Goal: Information Seeking & Learning: Learn about a topic

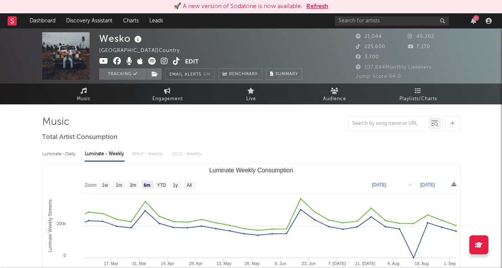
select select "6m"
select select "1w"
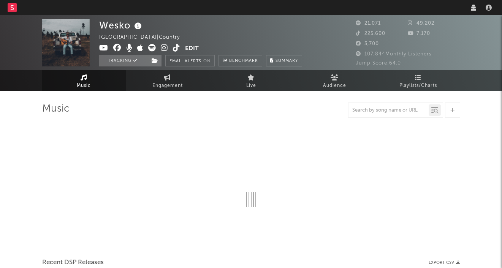
select select "recorded_music"
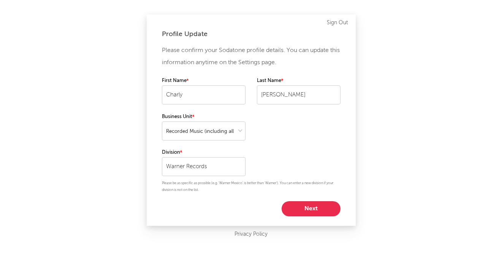
click at [306, 208] on button "Next" at bounding box center [311, 208] width 59 height 15
select select "manager"
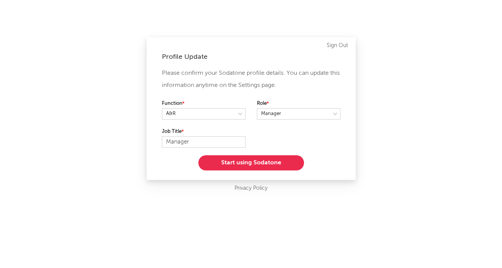
click at [289, 164] on button "Start using Sodatone" at bounding box center [251, 162] width 106 height 15
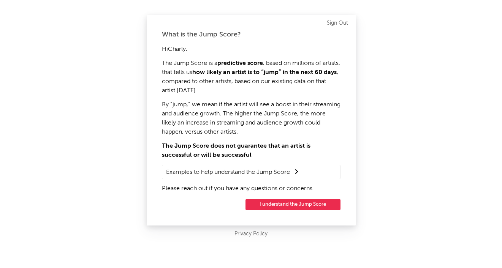
click at [285, 203] on button "I understand the Jump Score" at bounding box center [293, 204] width 95 height 11
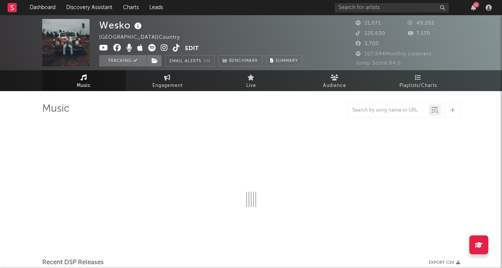
select select "6m"
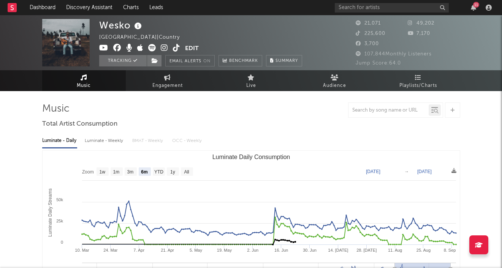
click at [114, 141] on div "Luminate - Weekly" at bounding box center [105, 141] width 40 height 13
select select "6m"
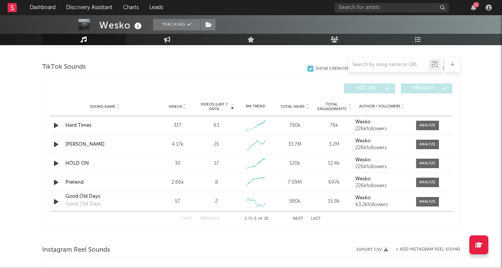
scroll to position [515, 0]
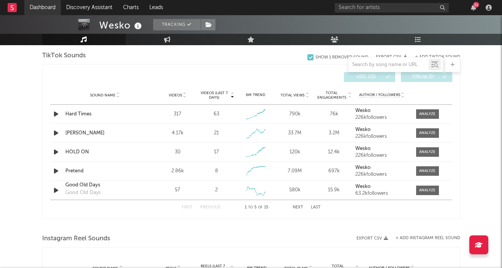
click at [37, 7] on link "Dashboard" at bounding box center [42, 7] width 36 height 15
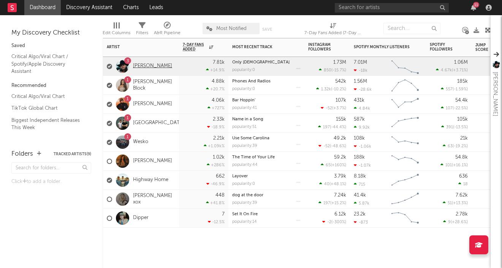
click at [160, 67] on link "[PERSON_NAME]" at bounding box center [152, 66] width 39 height 6
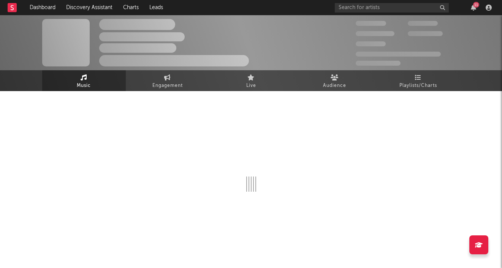
select select "6m"
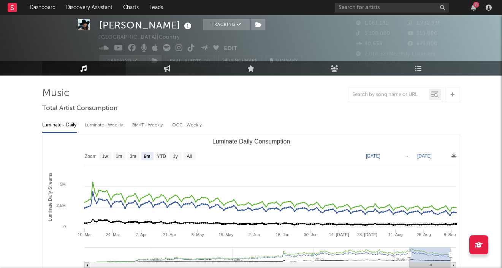
scroll to position [16, 0]
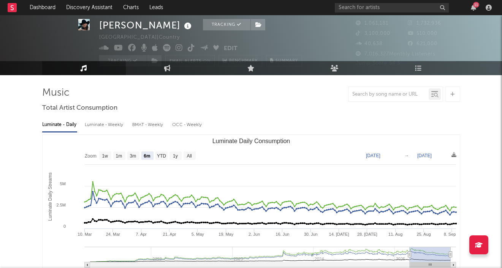
click at [101, 124] on div "Luminate - Weekly" at bounding box center [105, 125] width 40 height 13
select select "6m"
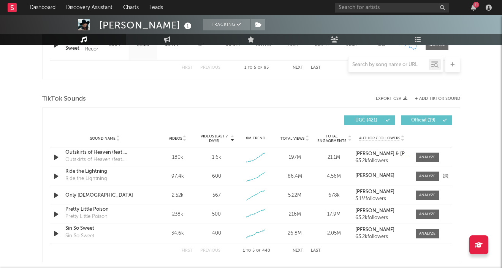
scroll to position [490, 0]
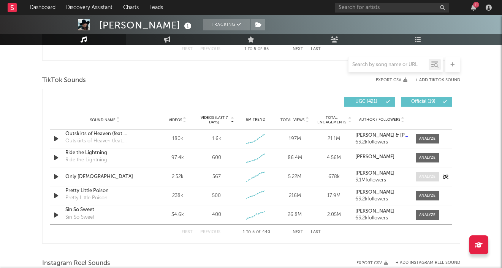
click at [423, 176] on div at bounding box center [427, 177] width 16 height 6
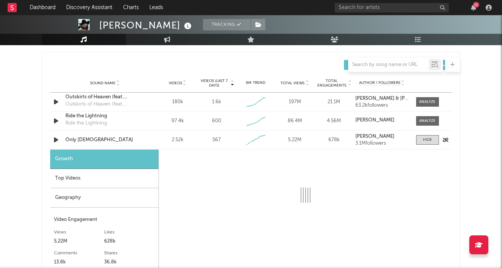
select select "1w"
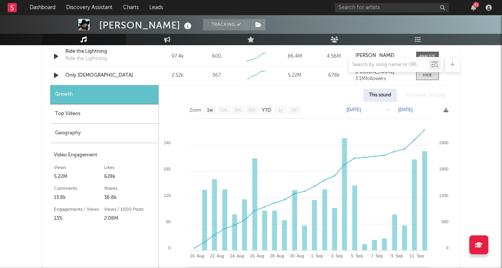
scroll to position [590, 0]
